Goal: Information Seeking & Learning: Understand process/instructions

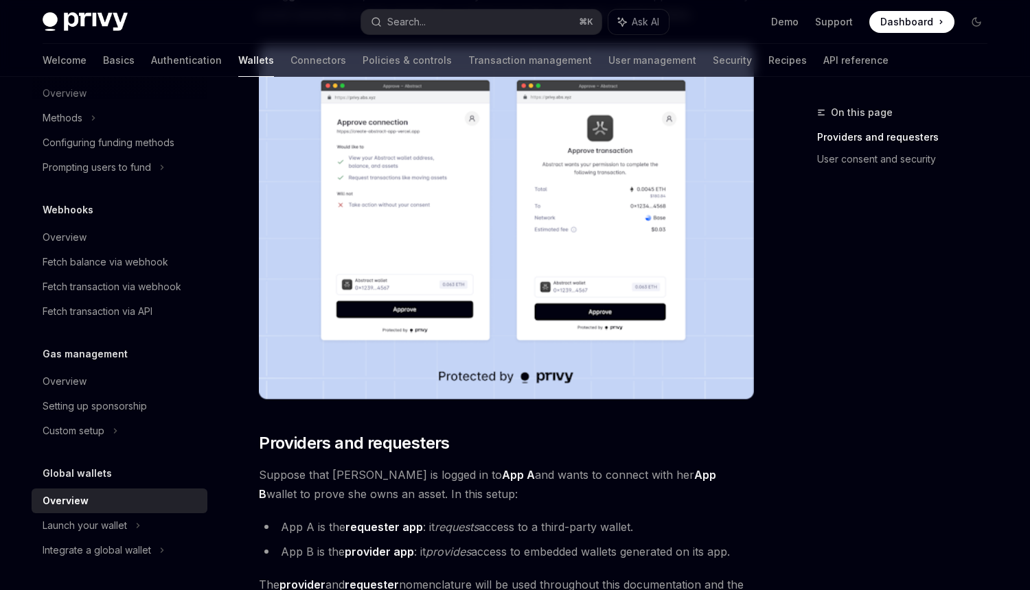
scroll to position [612, 0]
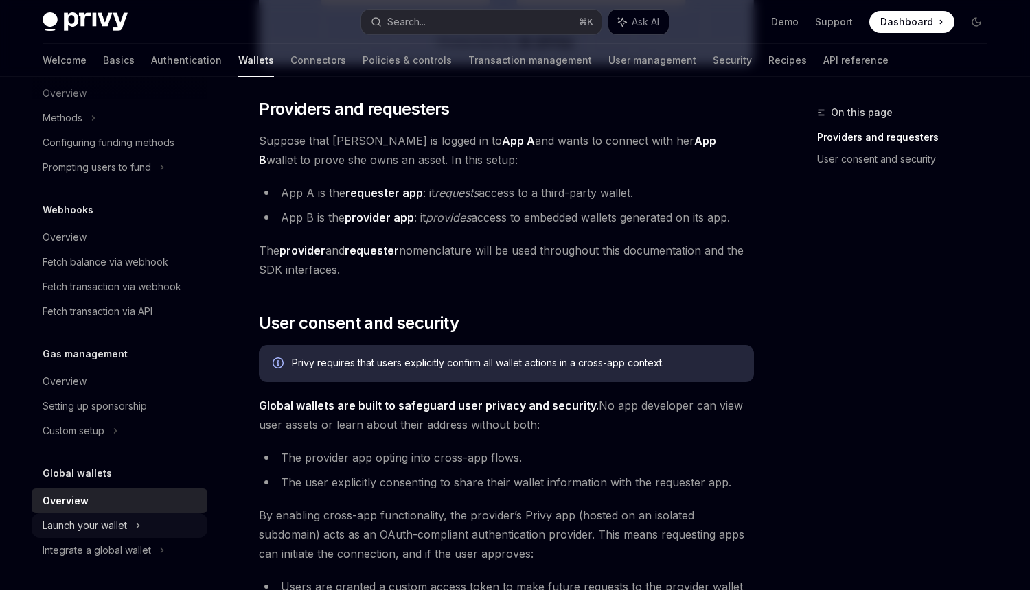
click at [140, 520] on icon at bounding box center [137, 526] width 5 height 16
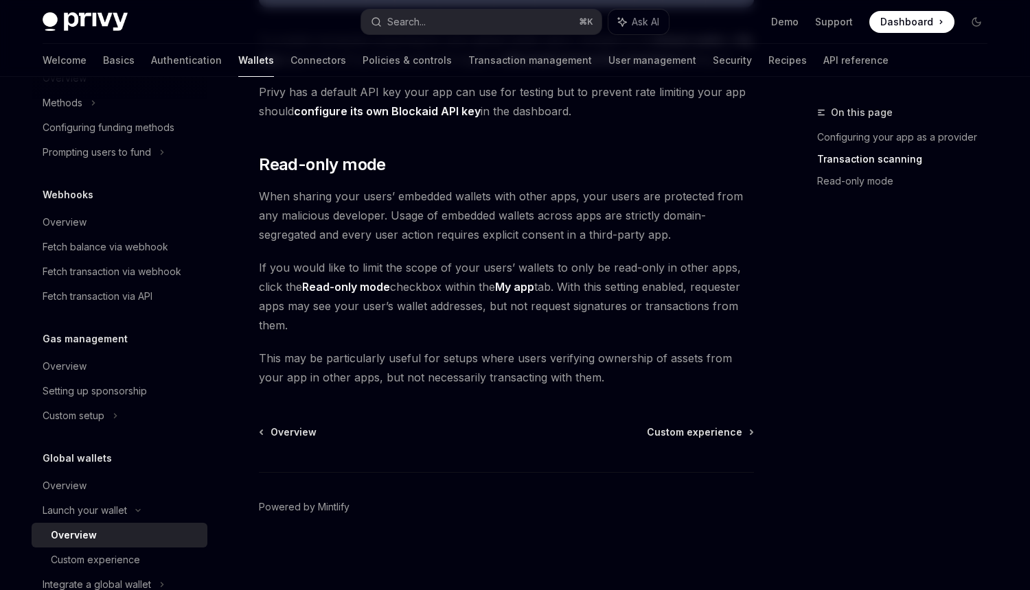
scroll to position [638, 0]
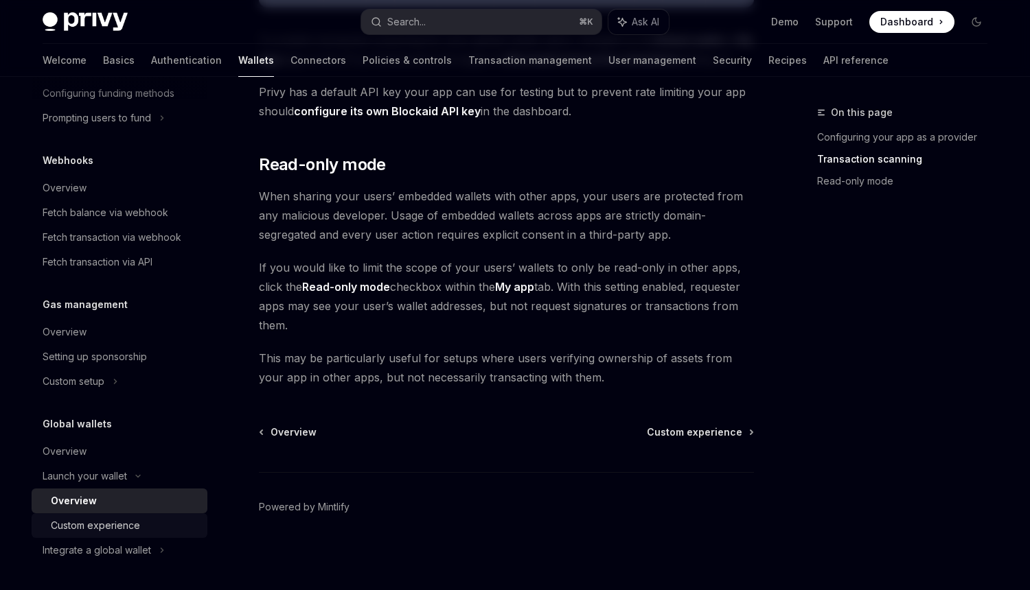
click at [132, 521] on div "Custom experience" at bounding box center [95, 526] width 89 height 16
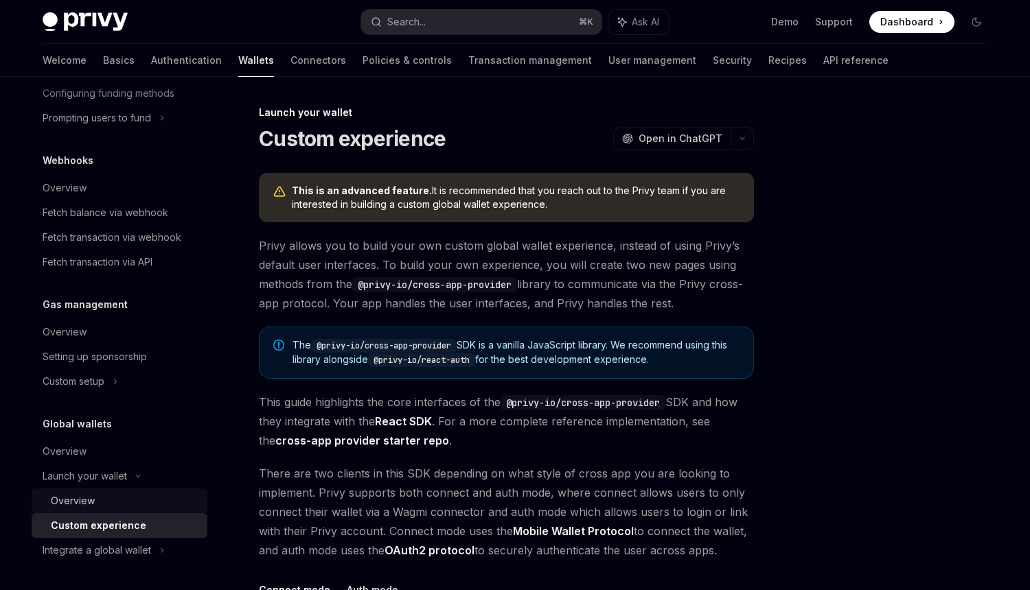
click at [117, 496] on div "Overview" at bounding box center [125, 501] width 148 height 16
type textarea "*"
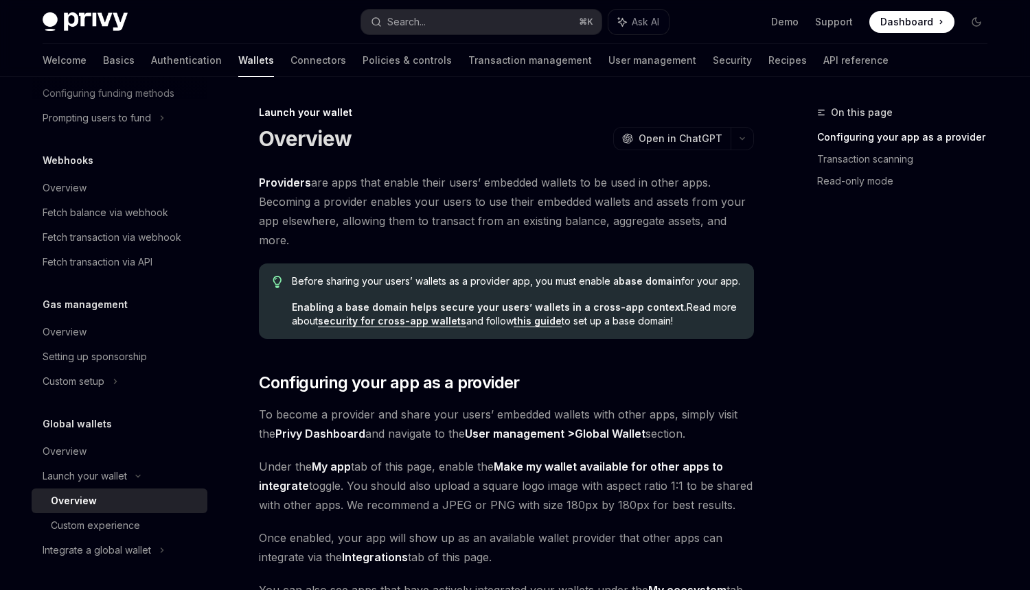
click at [378, 281] on span "Before sharing your users’ wallets as a provider app, you must enable a base do…" at bounding box center [516, 282] width 448 height 14
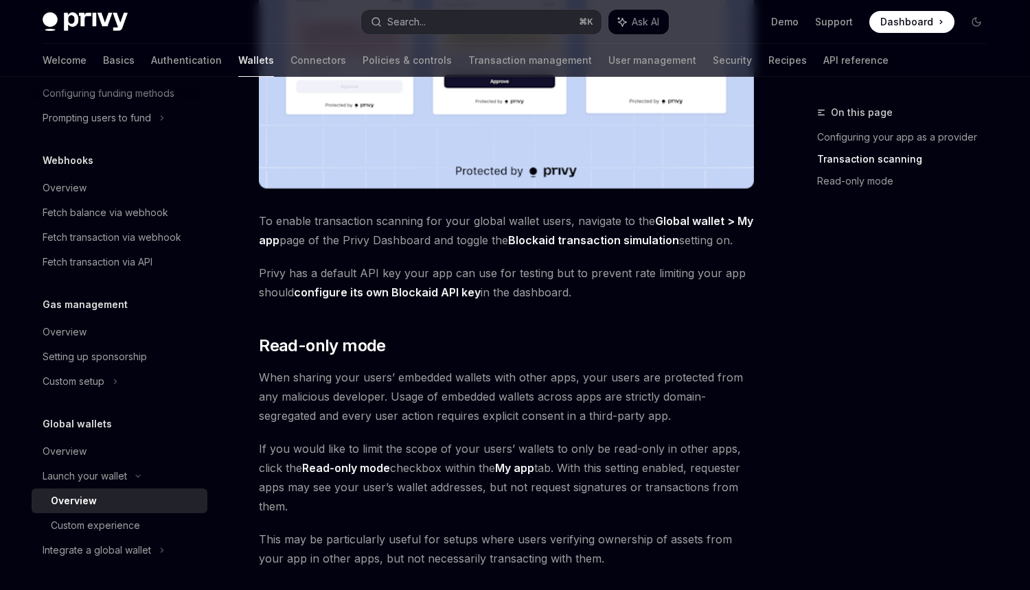
scroll to position [987, 0]
